Goal: Task Accomplishment & Management: Use online tool/utility

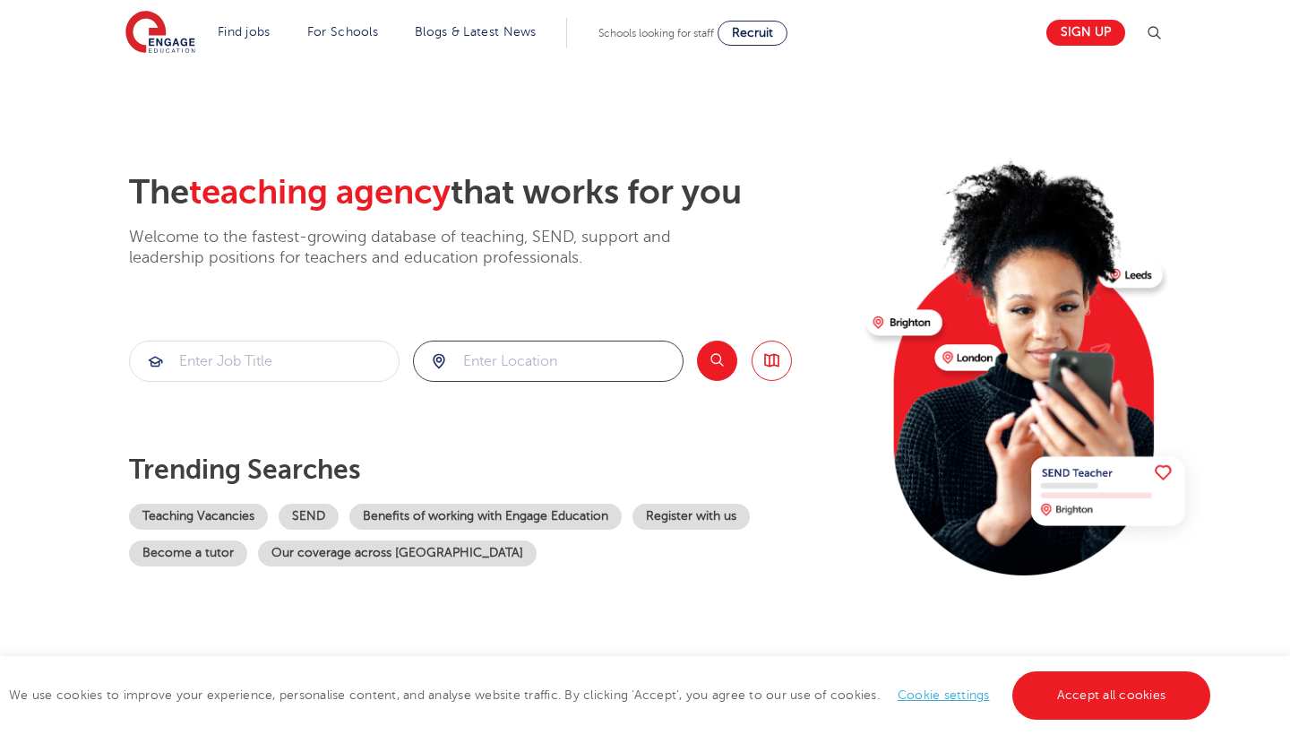
click at [610, 367] on input "search" at bounding box center [548, 360] width 269 height 39
click button "Submit" at bounding box center [0, 0] width 0 height 0
click at [505, 350] on input "[GEOGRAPHIC_DATA]" at bounding box center [528, 360] width 228 height 39
drag, startPoint x: 533, startPoint y: 363, endPoint x: 341, endPoint y: 376, distance: 193.1
click at [341, 376] on section "London Search Browse all Jobs" at bounding box center [460, 361] width 663 height 41
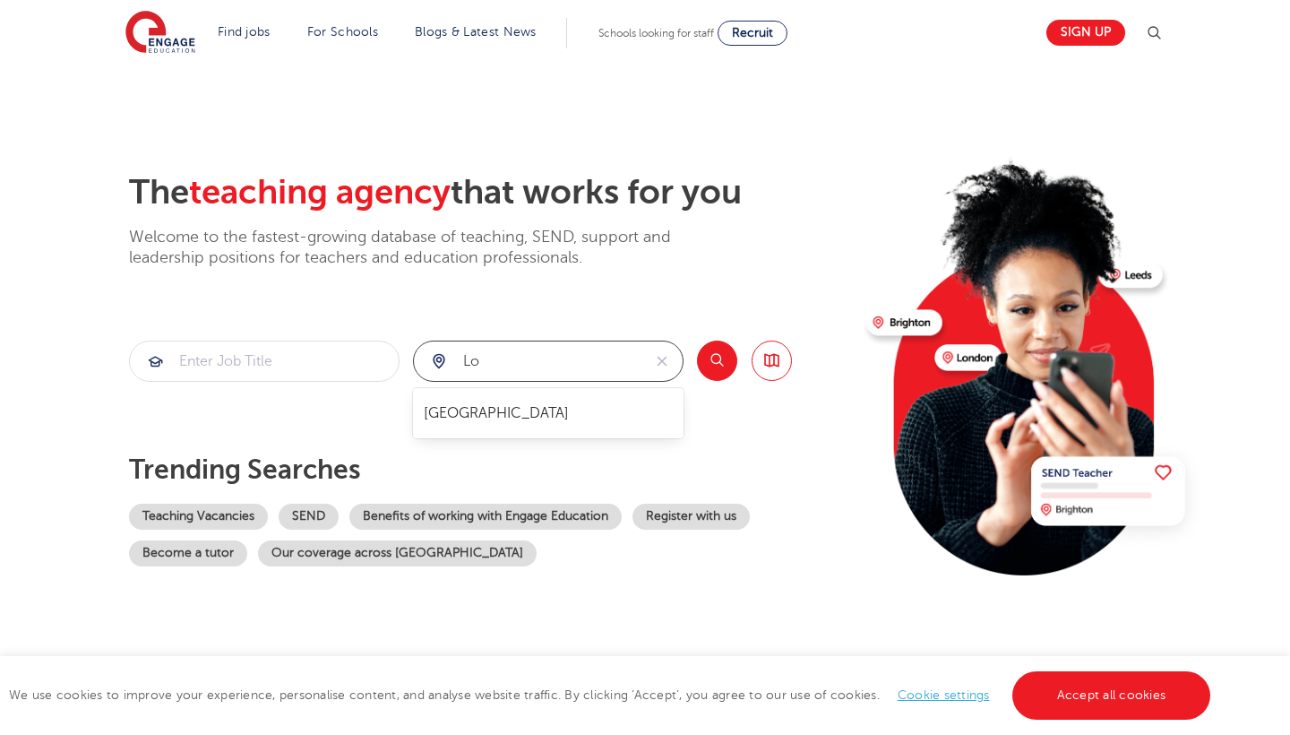
type input "L"
type input "Lewisham"
click button "Submit" at bounding box center [0, 0] width 0 height 0
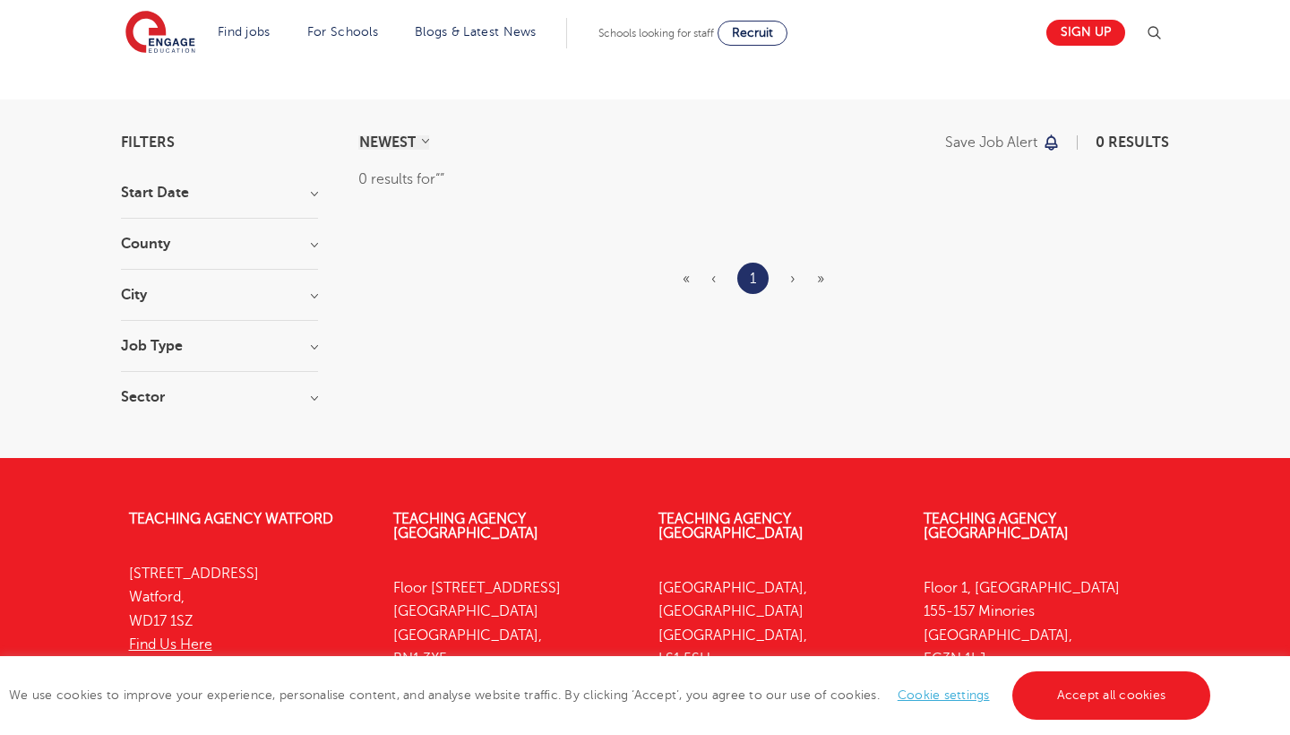
scroll to position [103, 0]
